Goal: Check status: Check status

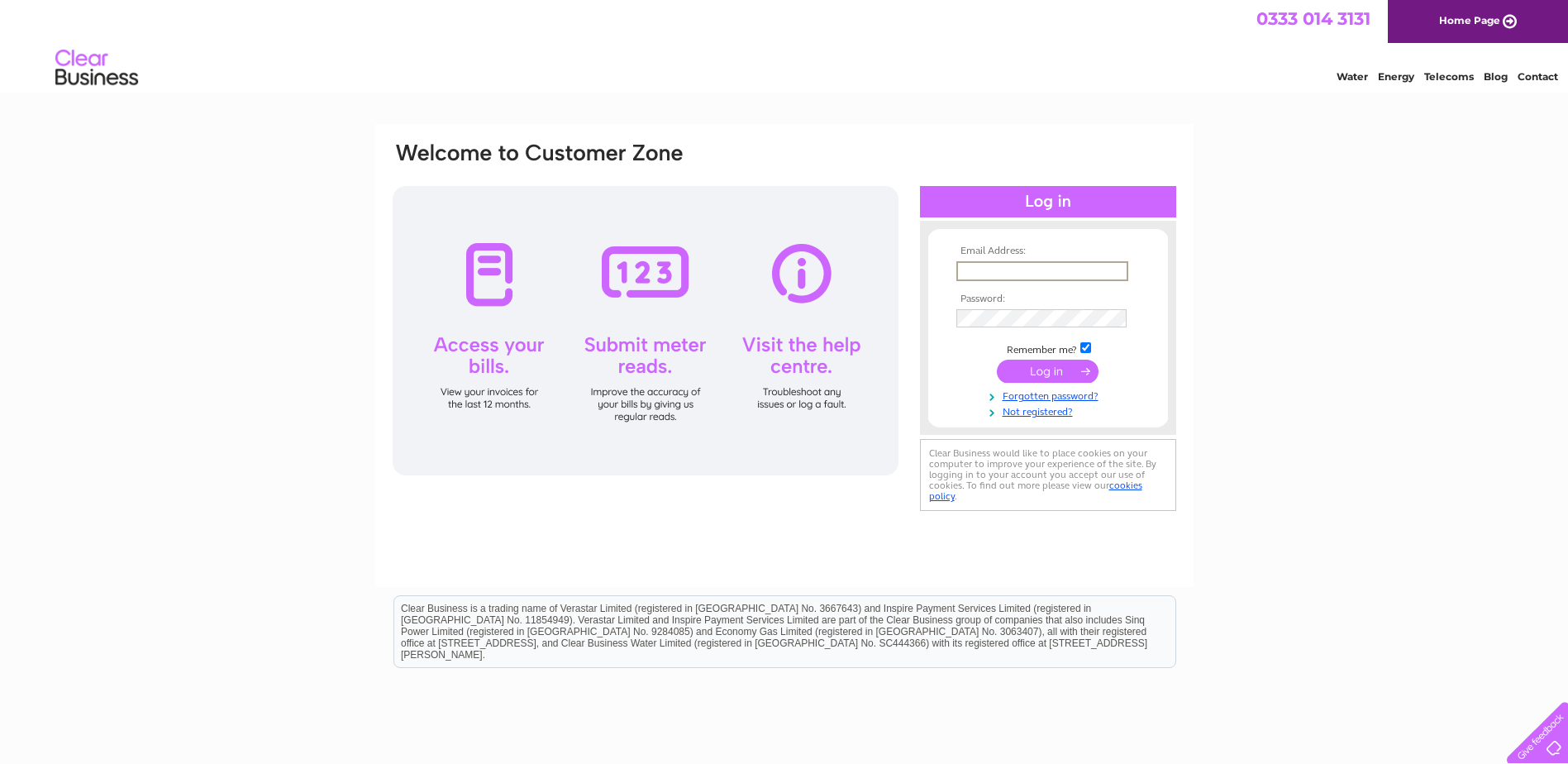
type input "FVDinvoices@firthvickers.co.uk"
click at [997, 359] on input "submit" at bounding box center [1048, 370] width 102 height 23
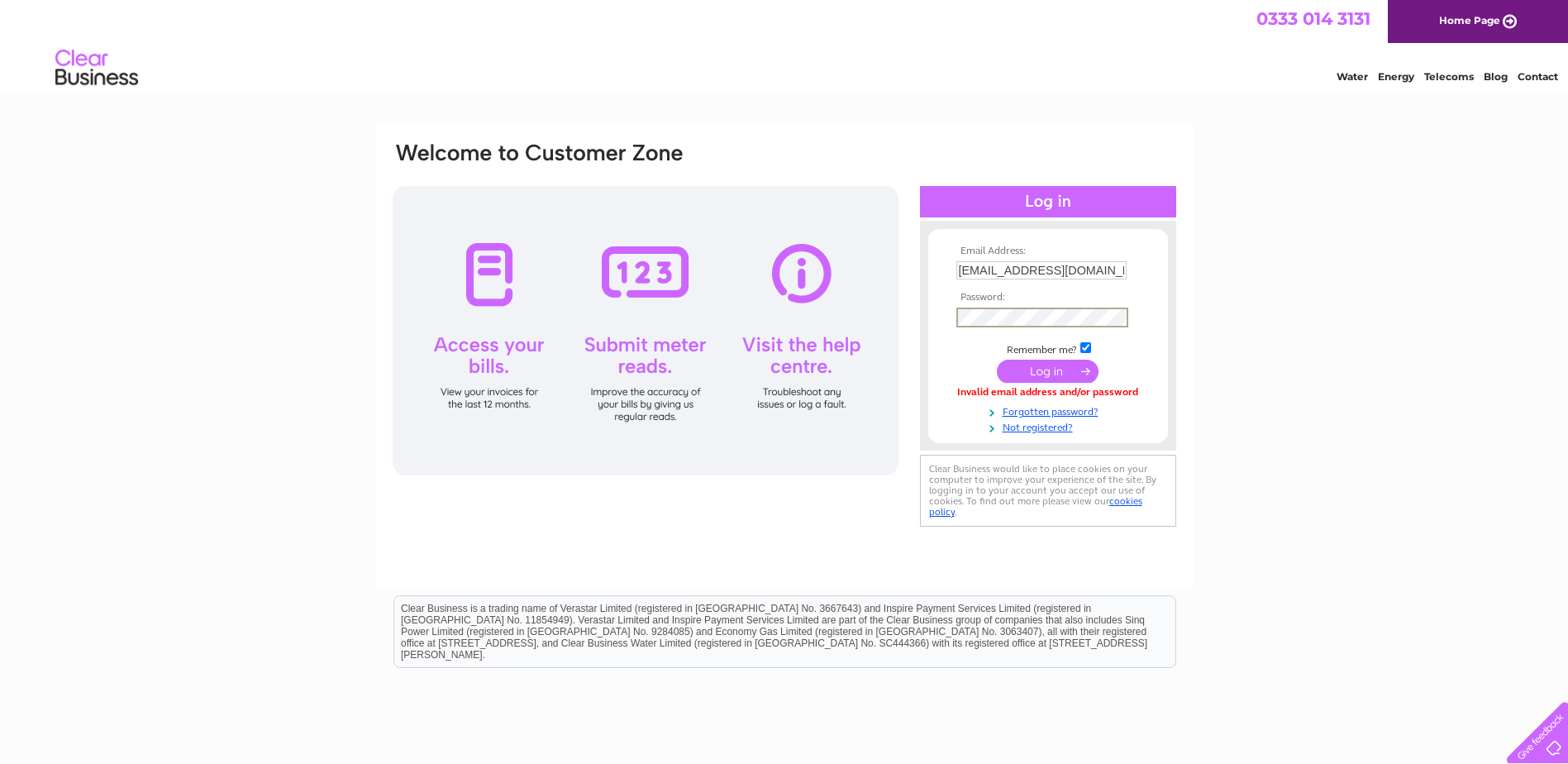
click at [1040, 371] on input "submit" at bounding box center [1048, 370] width 102 height 23
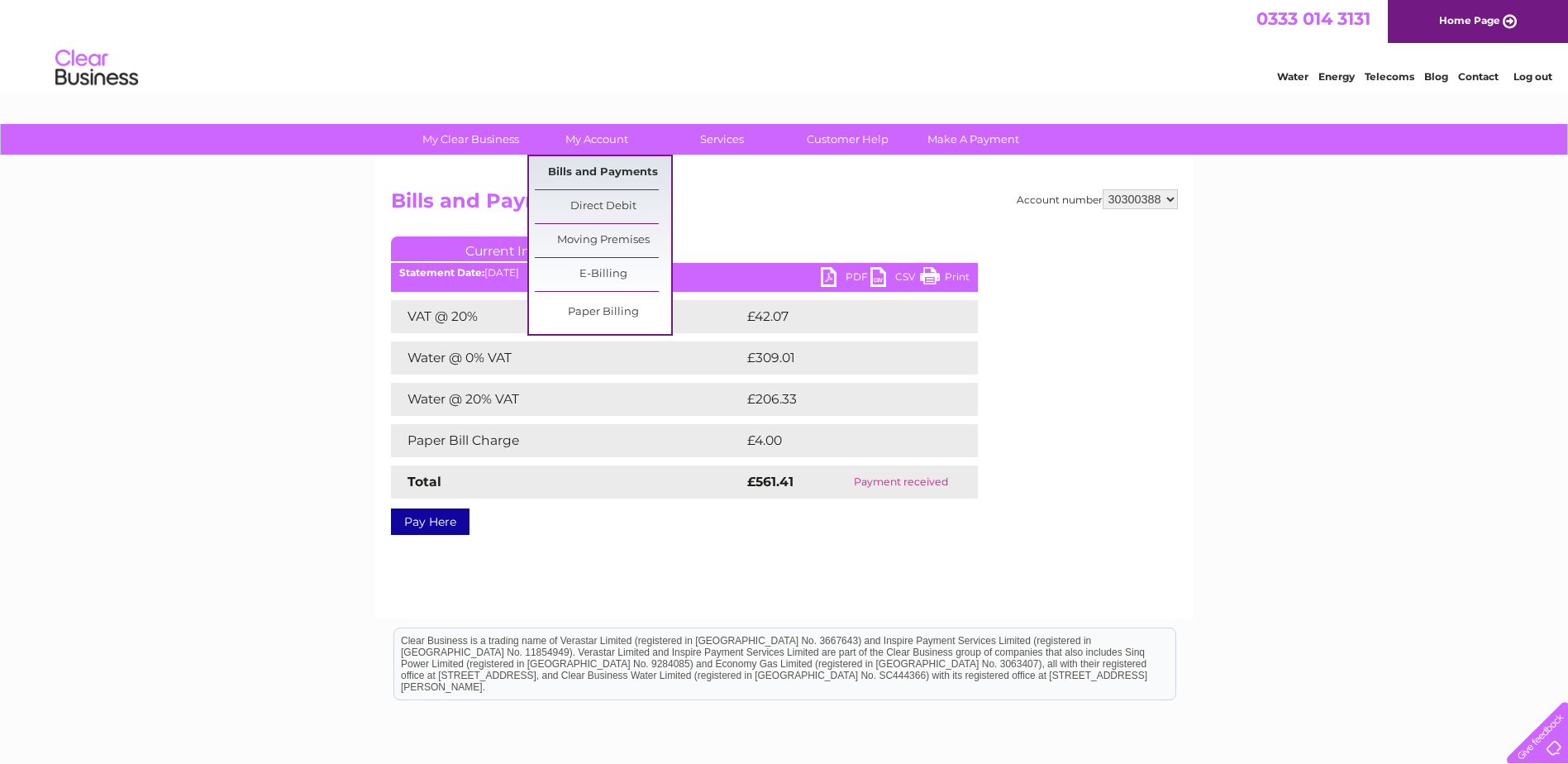
click at [608, 172] on link "Bills and Payments" at bounding box center [603, 172] width 136 height 33
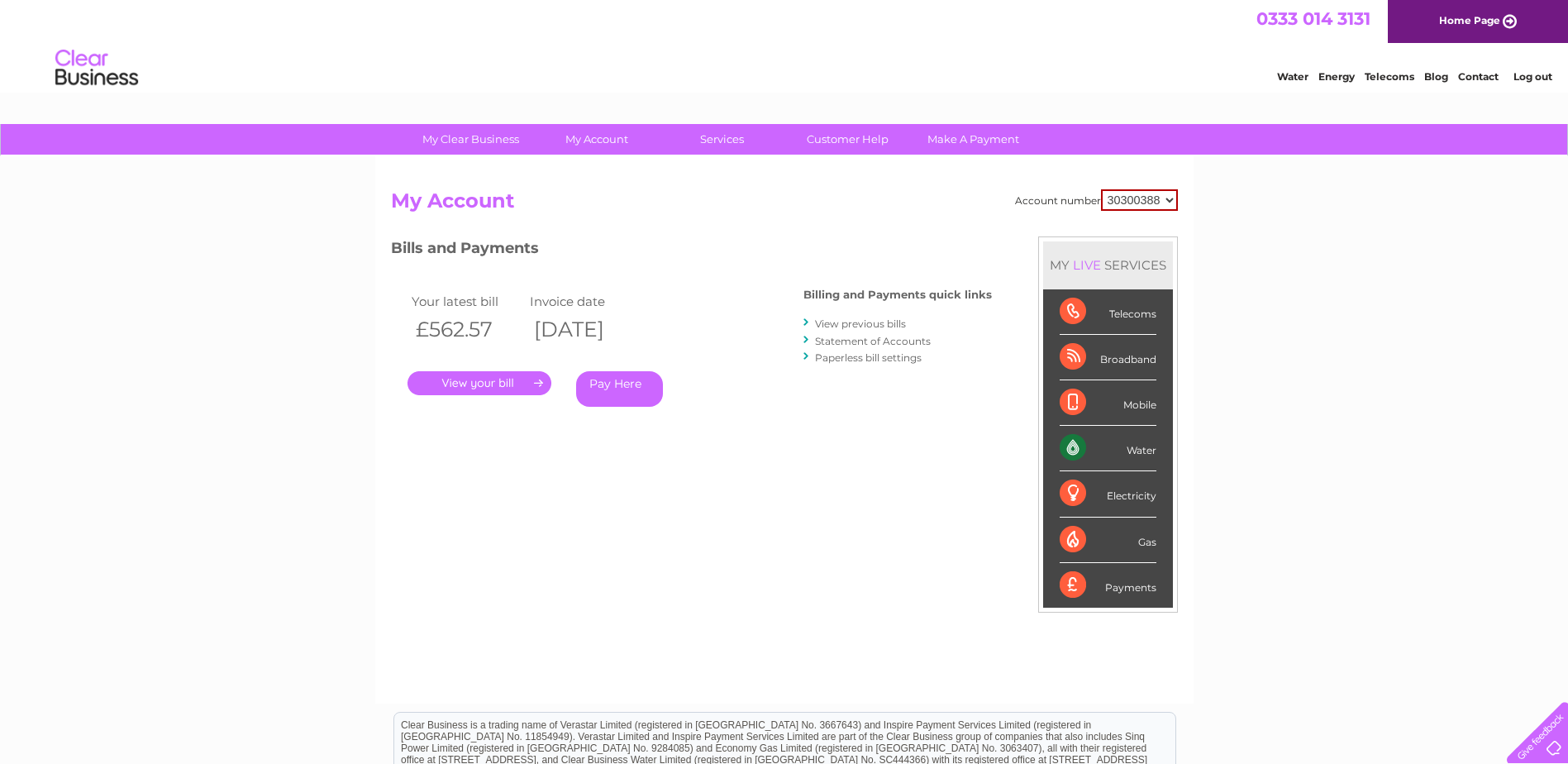
click at [880, 326] on link "View previous bills" at bounding box center [861, 323] width 91 height 12
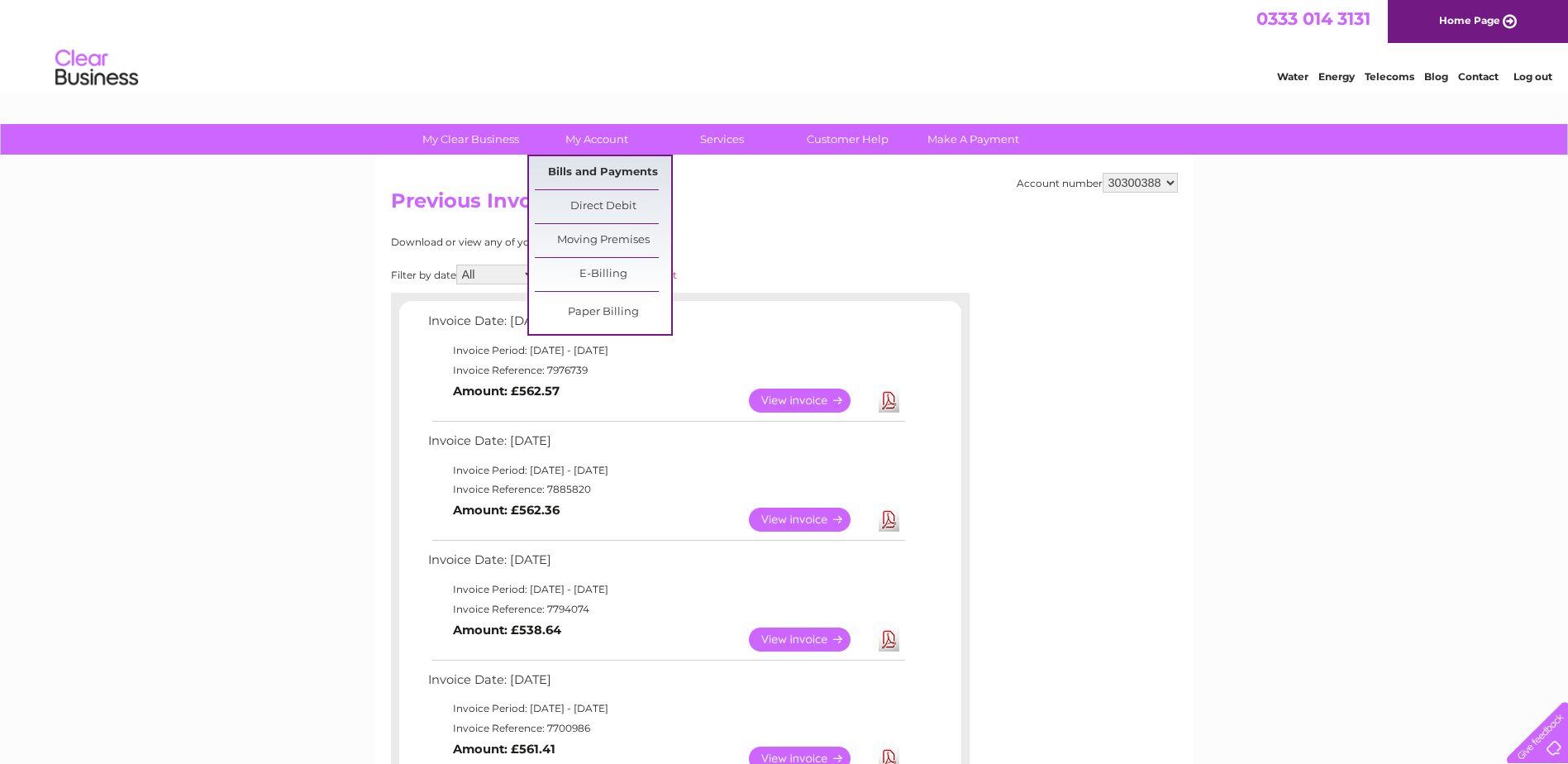
click at [588, 170] on link "Bills and Payments" at bounding box center [603, 172] width 136 height 33
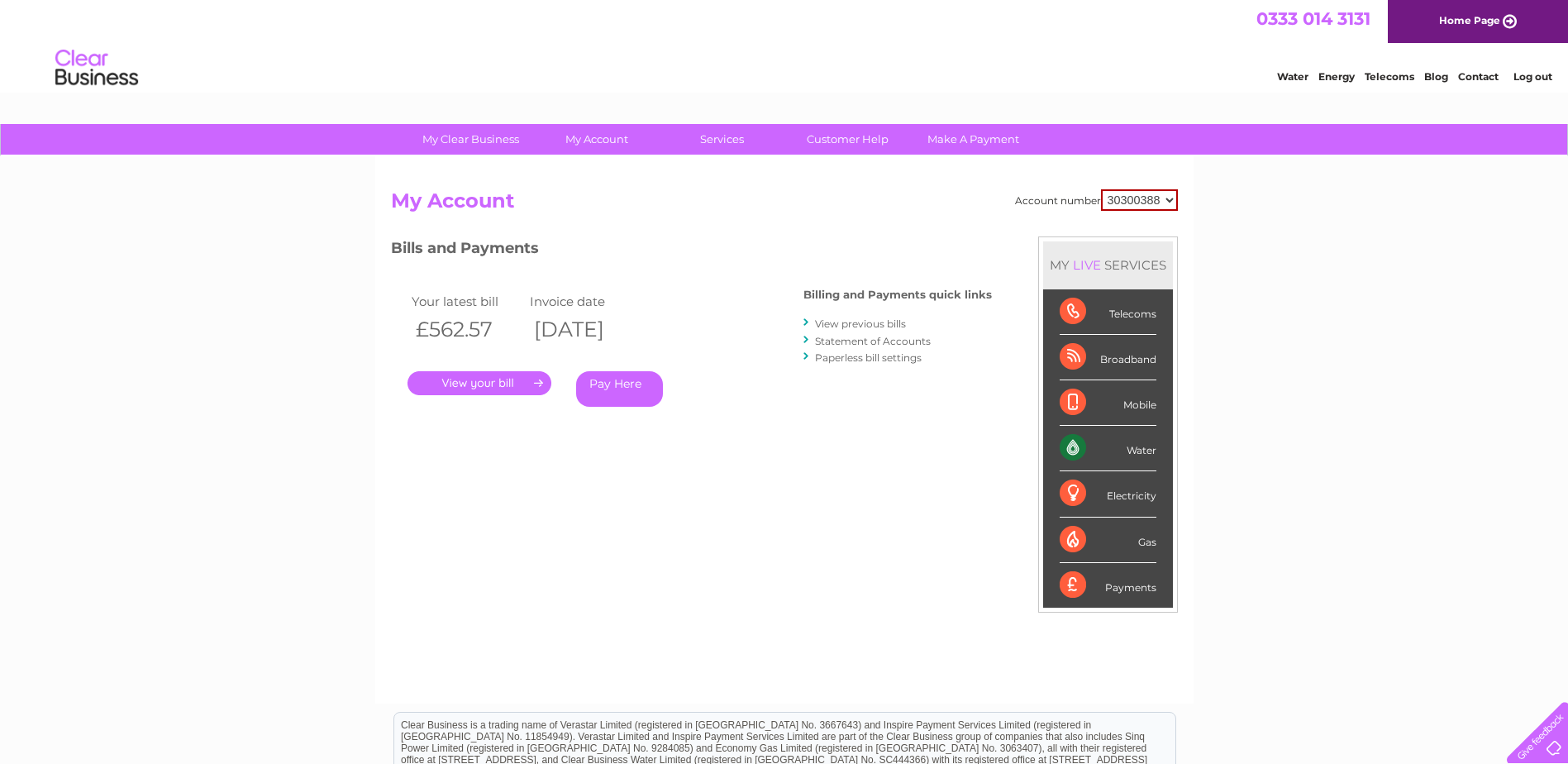
click at [866, 340] on link "Statement of Accounts" at bounding box center [873, 340] width 116 height 12
